Goal: Contribute content

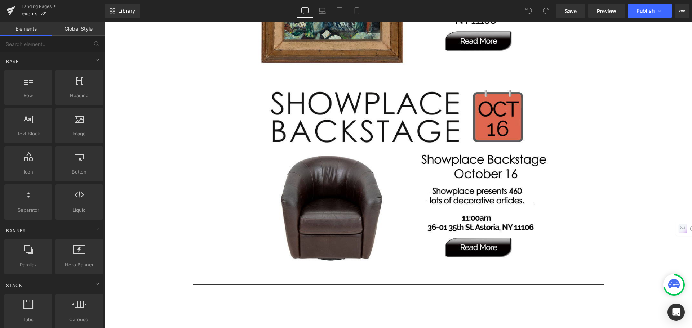
scroll to position [1297, 0]
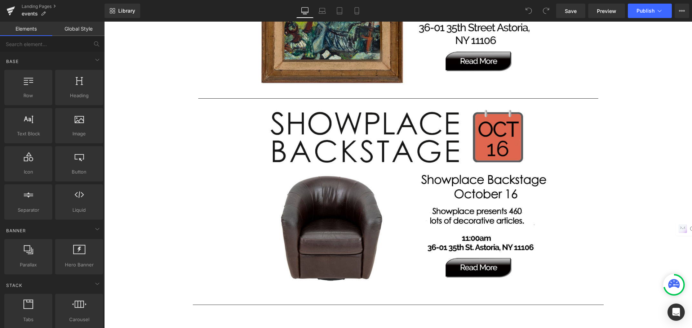
click at [361, 162] on img at bounding box center [398, 198] width 320 height 192
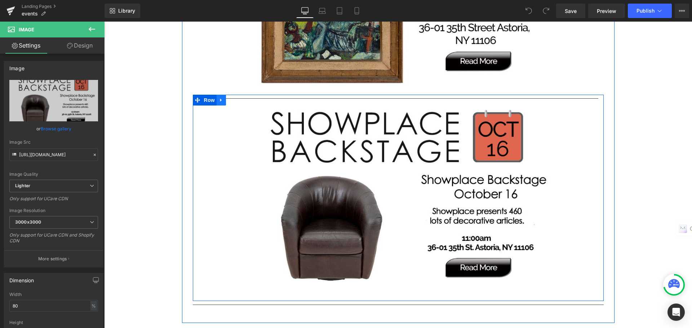
click at [219, 101] on icon at bounding box center [221, 99] width 5 height 5
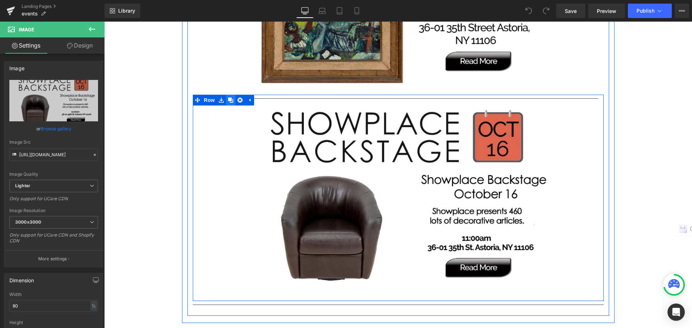
click at [229, 101] on icon at bounding box center [230, 100] width 5 height 5
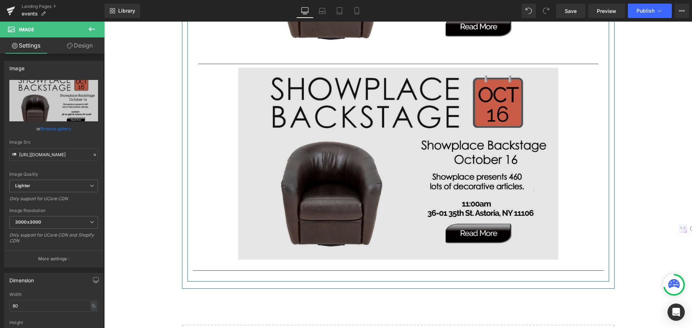
scroll to position [1548, 0]
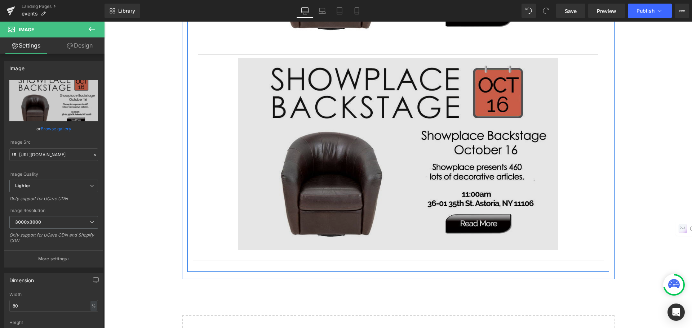
click at [293, 142] on img at bounding box center [398, 154] width 320 height 192
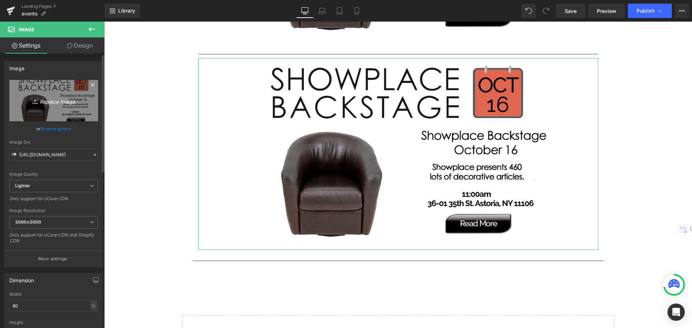
click at [64, 104] on icon "Replace Image" at bounding box center [54, 100] width 58 height 9
type input "C:\fakepath\oct23e.jpg"
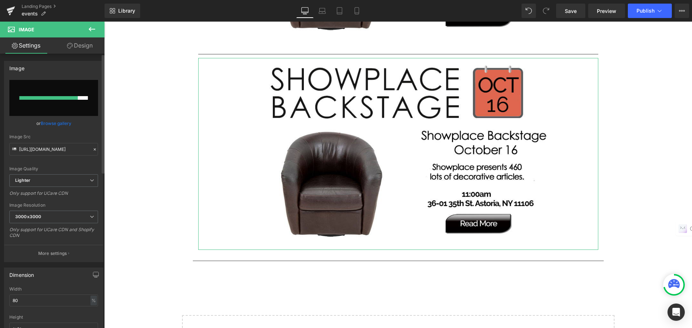
click at [59, 127] on link "Browse gallery" at bounding box center [56, 123] width 31 height 13
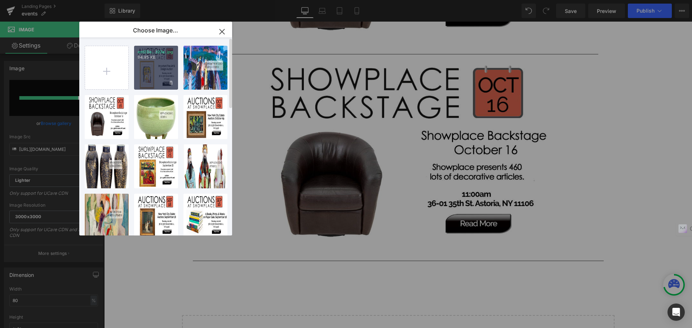
click at [144, 80] on div "oct23e...t23e.jpg 94.95 KB" at bounding box center [156, 68] width 44 height 44
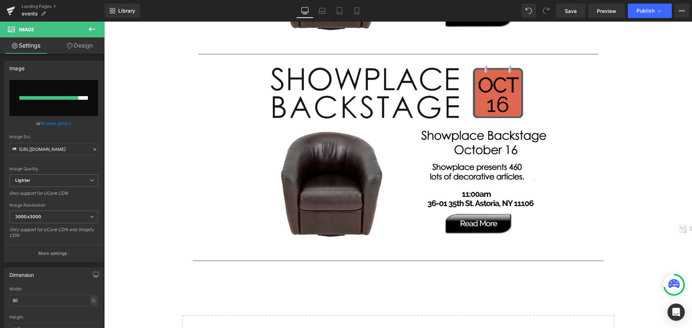
type input "[URL][DOMAIN_NAME]"
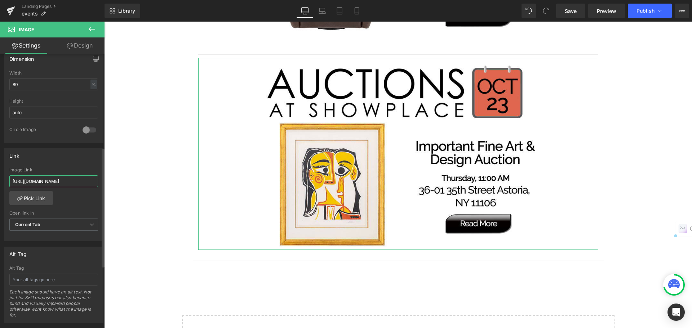
scroll to position [0, 121]
drag, startPoint x: 12, startPoint y: 181, endPoint x: 98, endPoint y: 190, distance: 86.2
click at [98, 190] on div "[URL][DOMAIN_NAME] Image Link [URL][DOMAIN_NAME] Pick Link Current Tab New Tab …" at bounding box center [53, 205] width 99 height 74
paste input "32SVH/important-fine-art-design-auction-october-23"
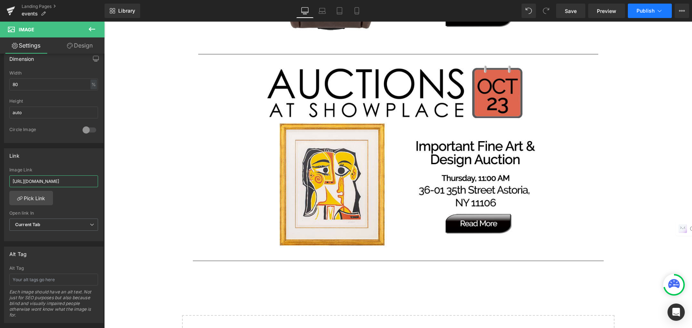
type input "[URL][DOMAIN_NAME]"
click at [650, 15] on button "Publish" at bounding box center [650, 11] width 44 height 14
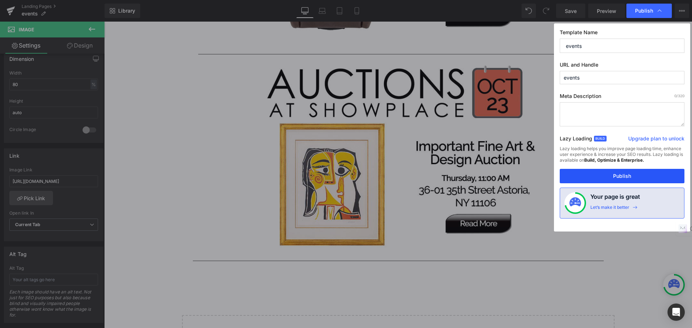
click at [624, 172] on button "Publish" at bounding box center [621, 176] width 125 height 14
